Goal: Transaction & Acquisition: Purchase product/service

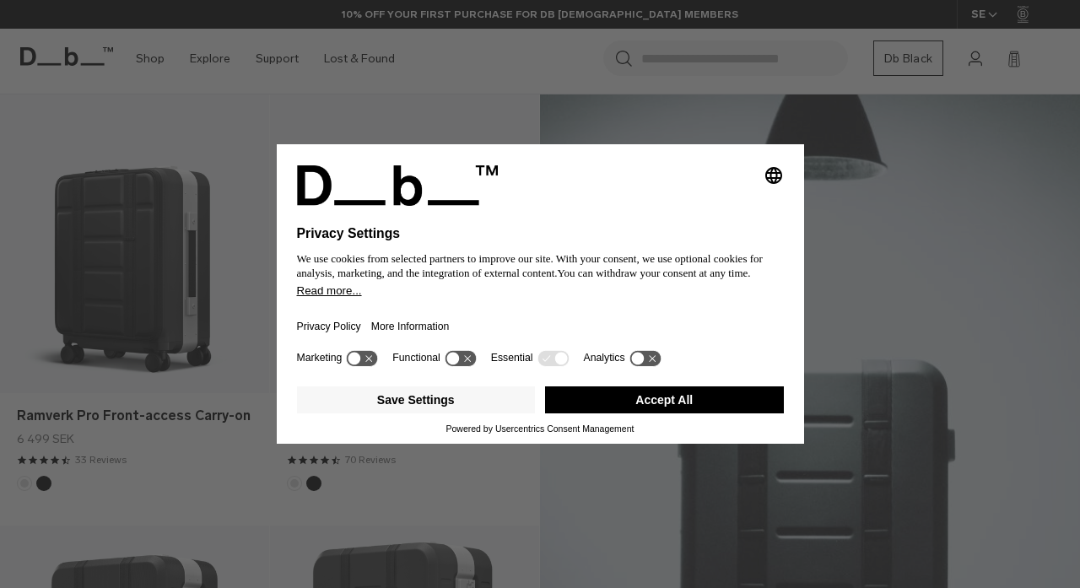
click at [687, 409] on button "Accept All" at bounding box center [664, 400] width 239 height 27
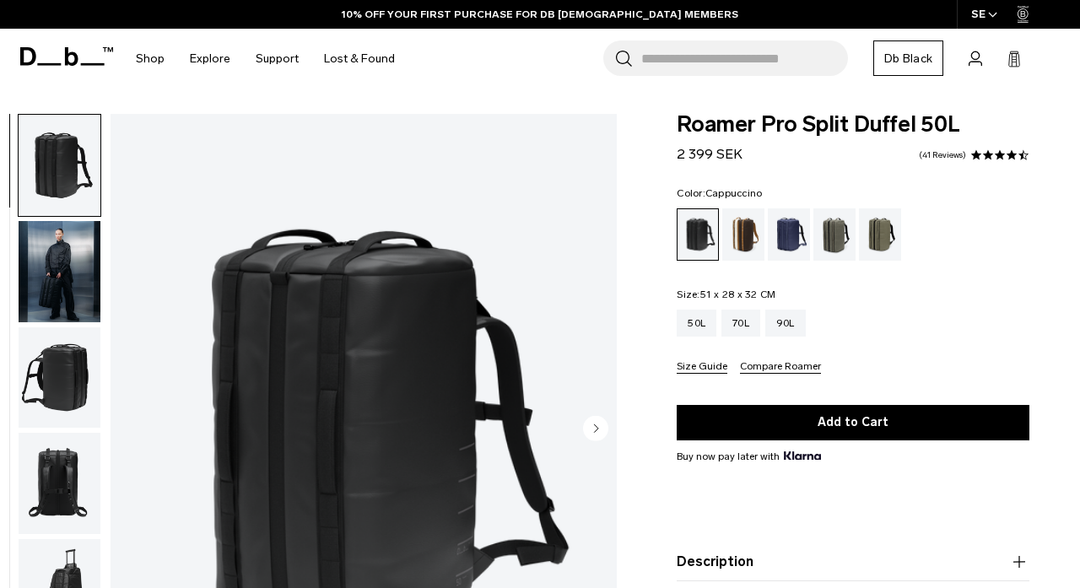
click at [744, 235] on div "Cappuccino" at bounding box center [743, 234] width 43 height 52
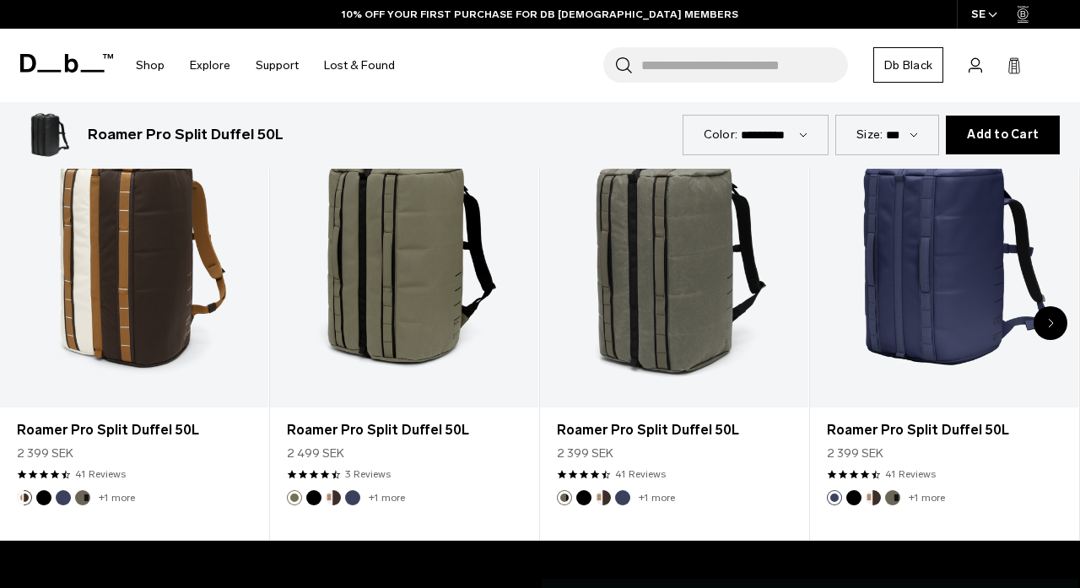
scroll to position [917, 0]
